Goal: Task Accomplishment & Management: Manage account settings

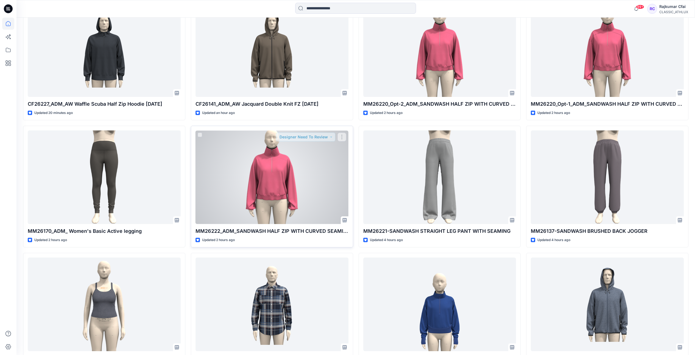
scroll to position [206, 0]
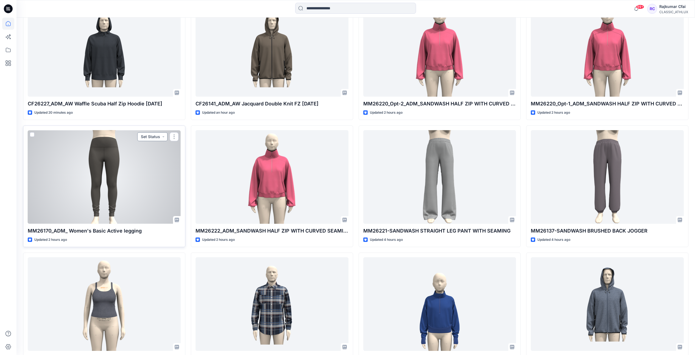
click at [162, 137] on button "Set Status" at bounding box center [152, 136] width 30 height 9
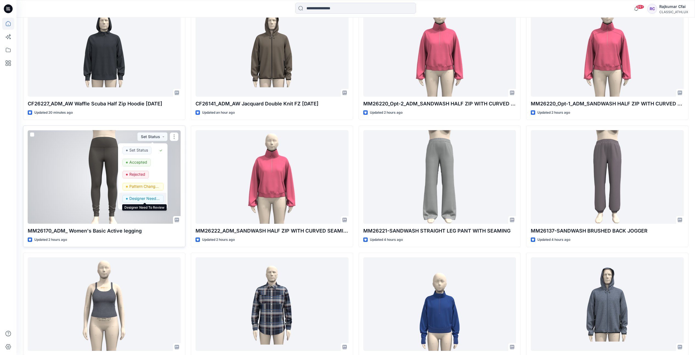
click at [138, 197] on p "Designer Need To Review" at bounding box center [144, 198] width 31 height 7
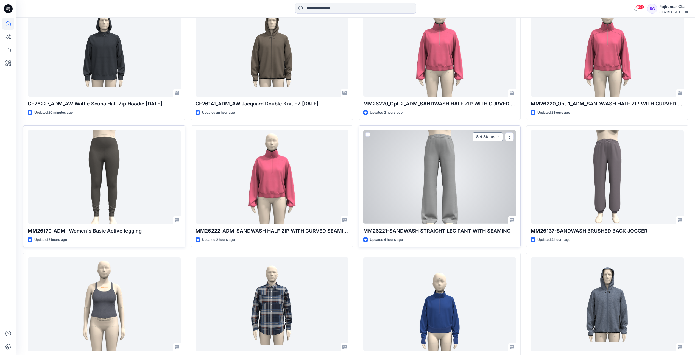
drag, startPoint x: 499, startPoint y: 137, endPoint x: 500, endPoint y: 141, distance: 3.9
click at [499, 137] on button "Set Status" at bounding box center [488, 136] width 30 height 9
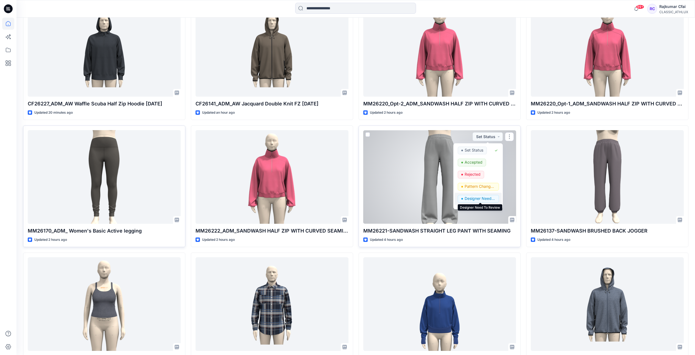
click at [477, 199] on p "Designer Need To Review" at bounding box center [480, 198] width 31 height 7
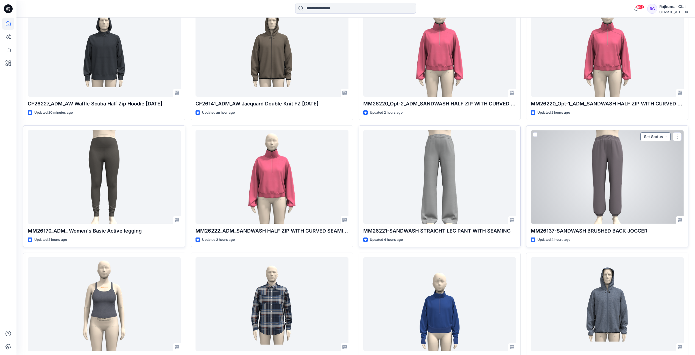
click at [665, 136] on button "Set Status" at bounding box center [655, 136] width 30 height 9
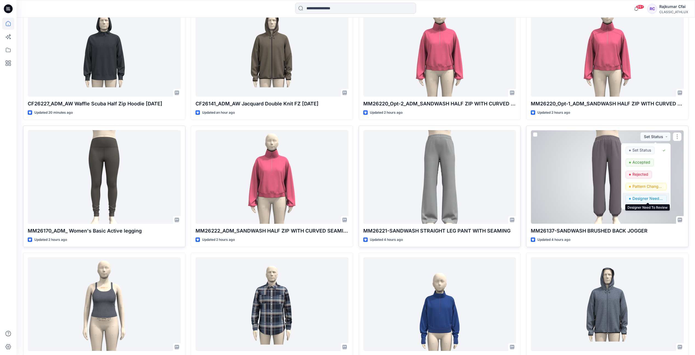
click at [641, 199] on p "Designer Need To Review" at bounding box center [648, 198] width 31 height 7
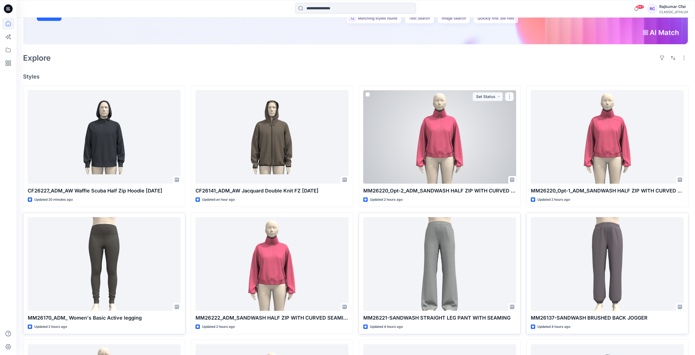
scroll to position [103, 0]
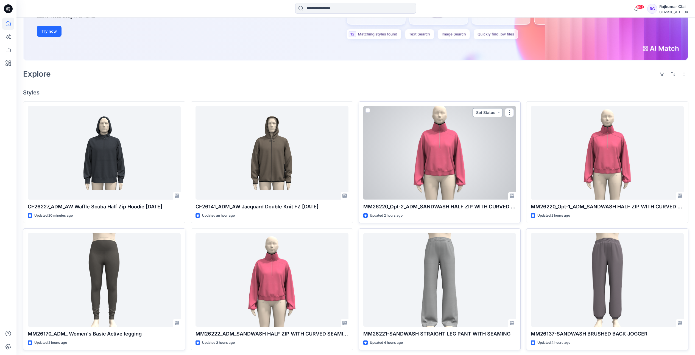
click at [500, 112] on button "Set Status" at bounding box center [488, 112] width 30 height 9
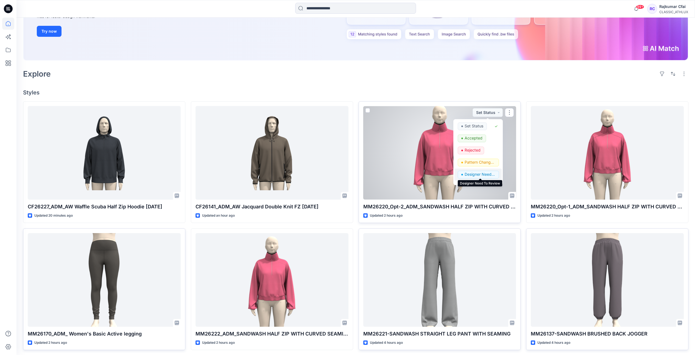
click at [478, 177] on p "Designer Need To Review" at bounding box center [480, 174] width 31 height 7
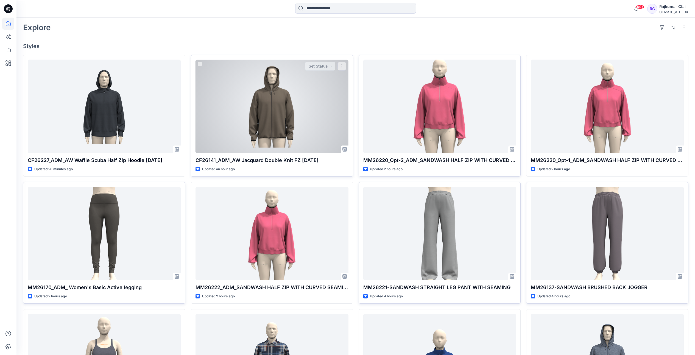
scroll to position [240, 0]
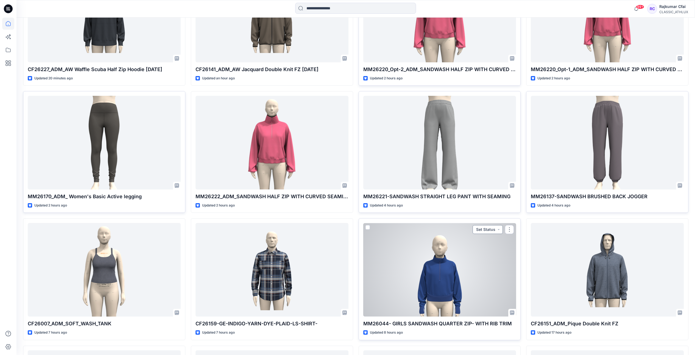
click at [500, 229] on button "Set Status" at bounding box center [488, 229] width 30 height 9
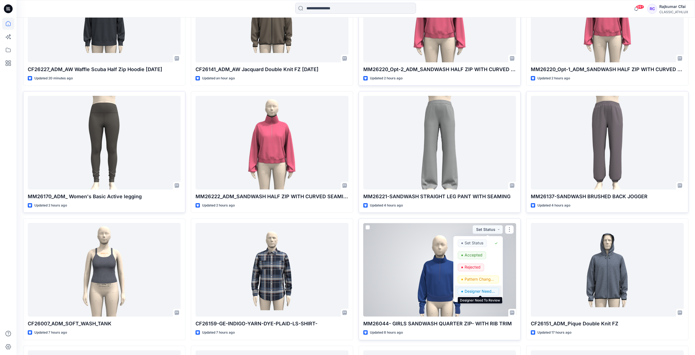
click at [473, 290] on p "Designer Need To Review" at bounding box center [480, 291] width 31 height 7
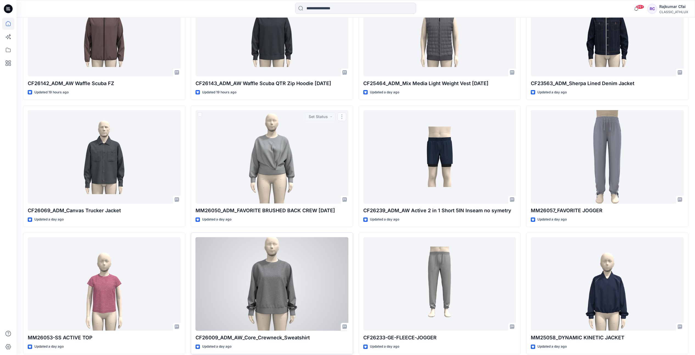
scroll to position [633, 0]
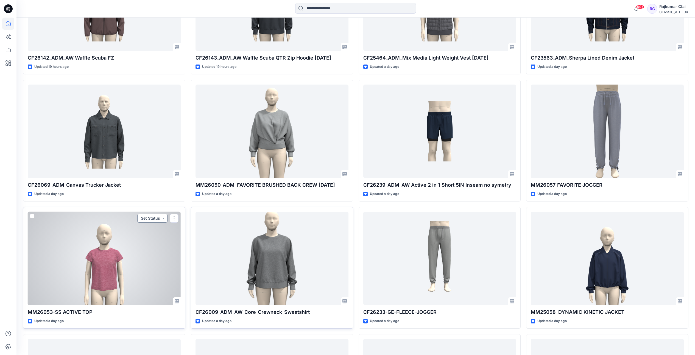
click at [162, 219] on button "Set Status" at bounding box center [152, 218] width 30 height 9
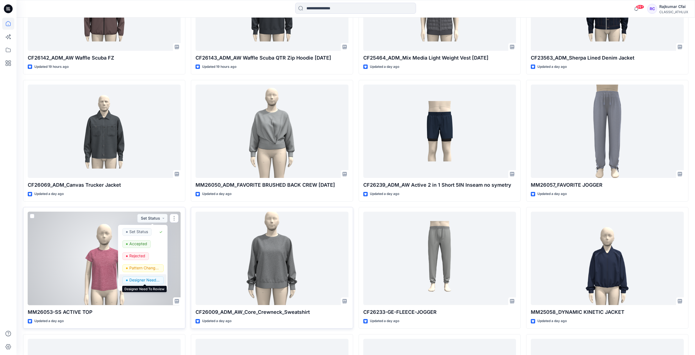
click at [137, 282] on p "Designer Need To Review" at bounding box center [144, 280] width 31 height 7
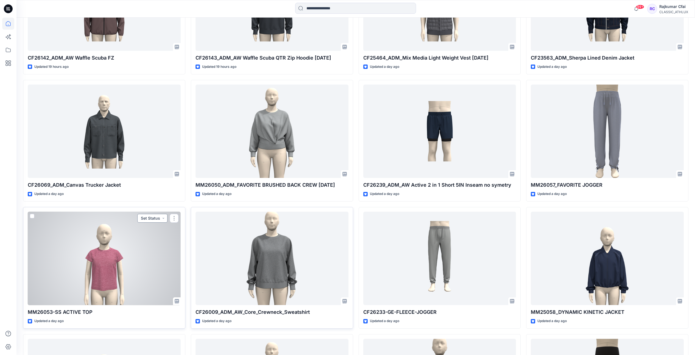
click at [163, 217] on button "Set Status" at bounding box center [152, 218] width 30 height 9
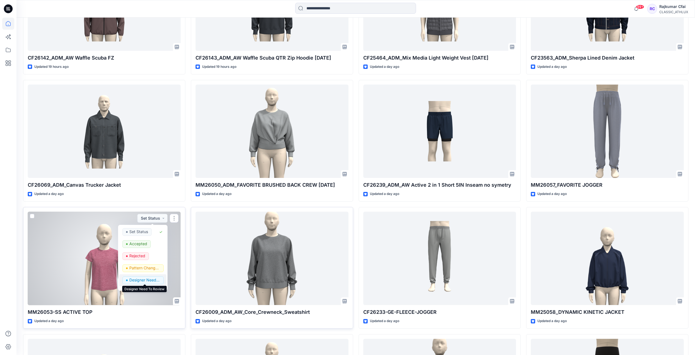
click at [147, 279] on p "Designer Need To Review" at bounding box center [144, 280] width 31 height 7
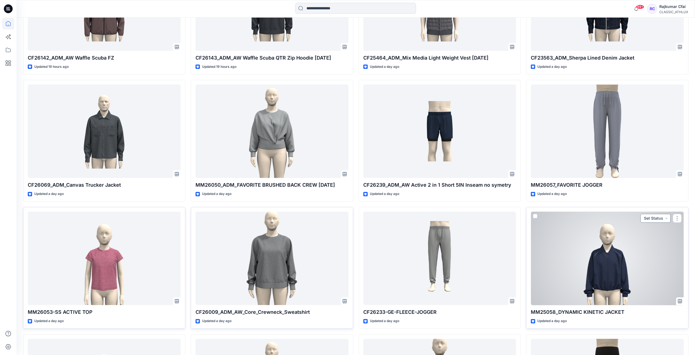
click at [666, 219] on button "Set Status" at bounding box center [655, 218] width 30 height 9
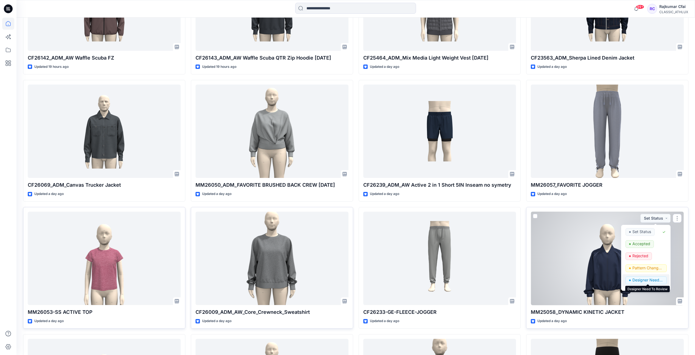
click at [634, 280] on p "Designer Need To Review" at bounding box center [648, 280] width 31 height 7
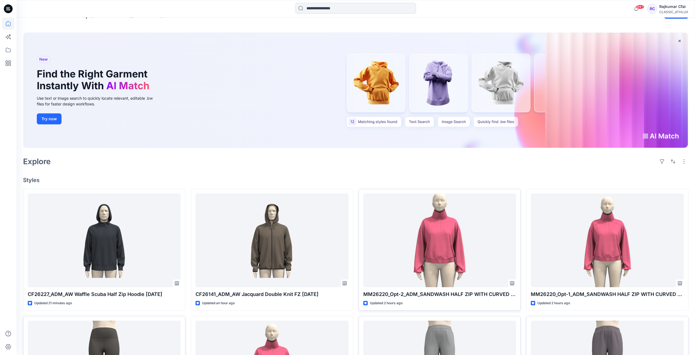
scroll to position [0, 0]
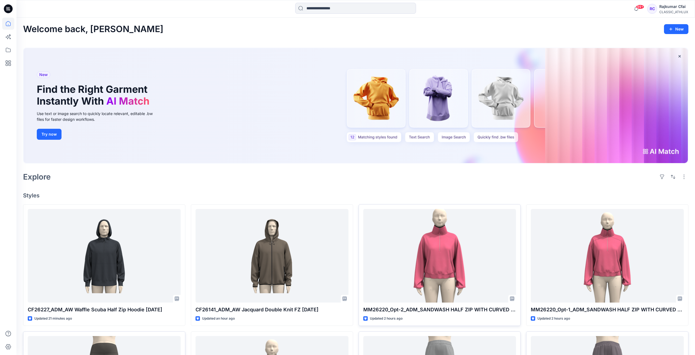
click at [9, 8] on icon at bounding box center [8, 8] width 2 height 0
